Goal: Task Accomplishment & Management: Complete application form

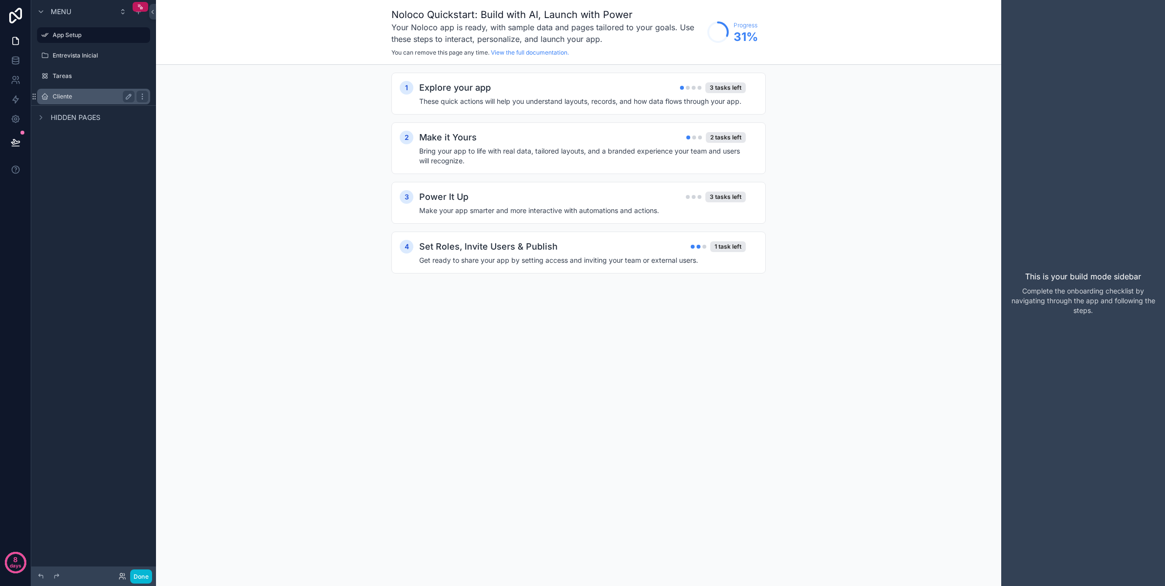
click at [67, 97] on label "Cliente" at bounding box center [92, 97] width 78 height 8
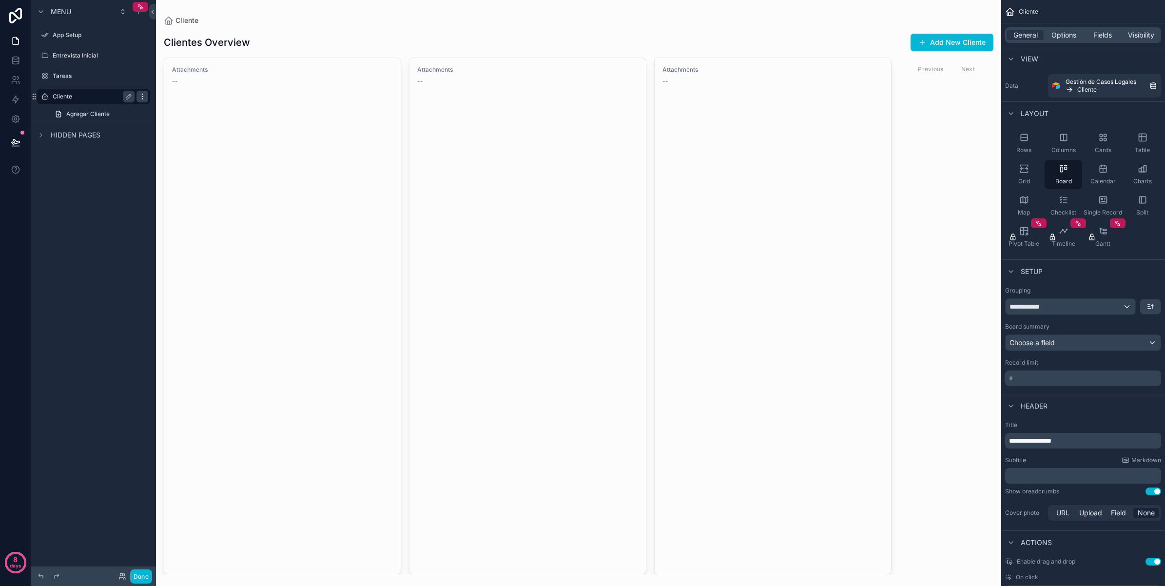
click at [146, 93] on icon "scrollable content" at bounding box center [142, 97] width 8 height 8
click at [106, 193] on div "Menu App Setup Entrevista Inicial Tareas Cliente Agregar Cliente Hidden pages" at bounding box center [93, 287] width 125 height 574
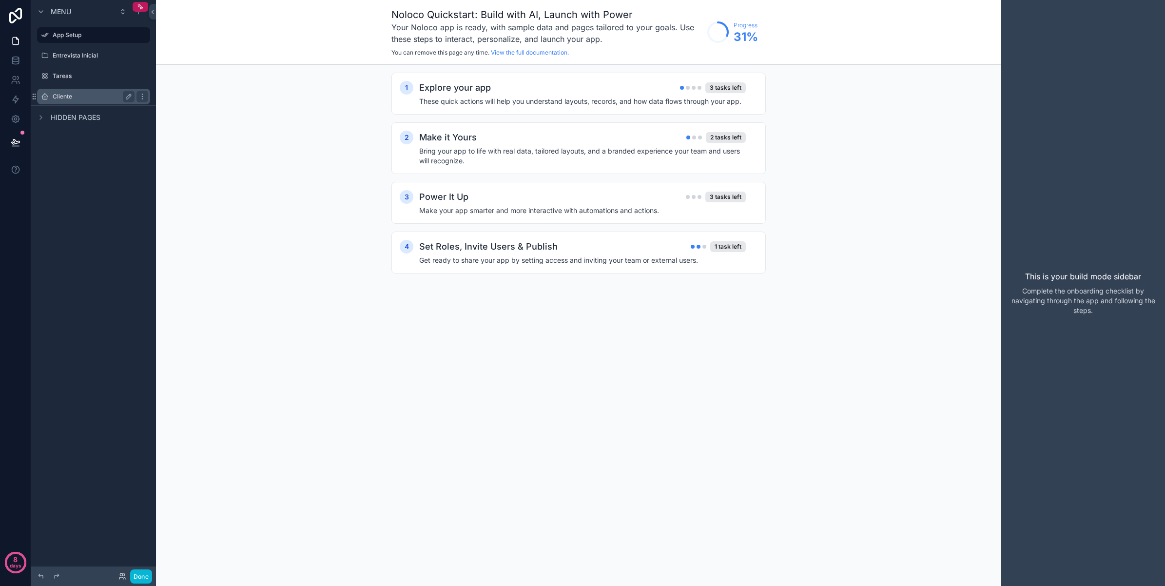
click at [86, 96] on label "Cliente" at bounding box center [92, 97] width 78 height 8
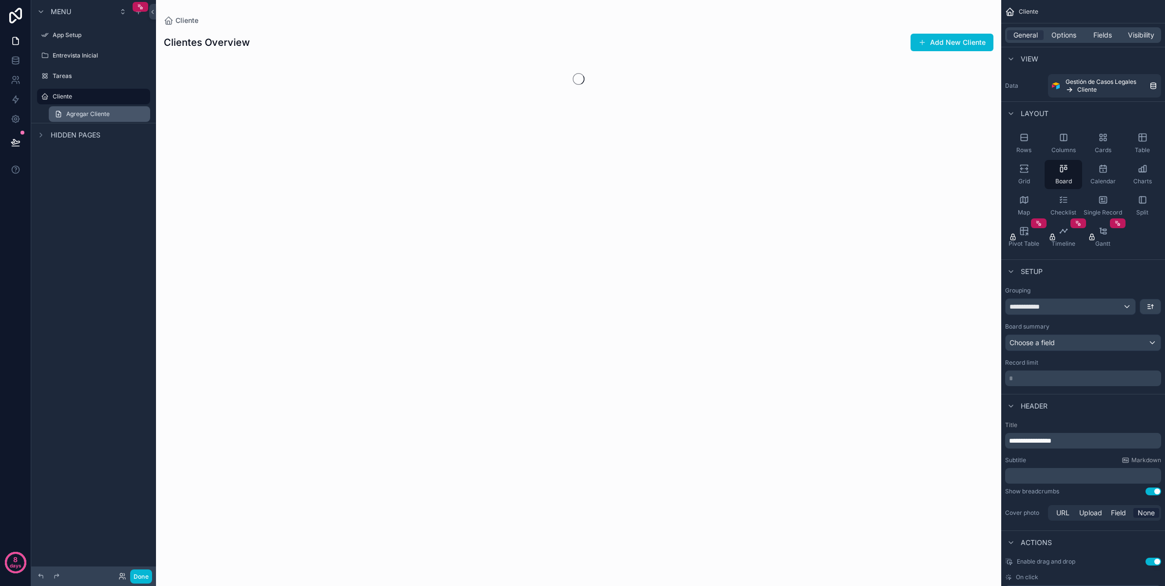
click at [86, 112] on span "Agregar Cliente" at bounding box center [87, 114] width 43 height 8
